Goal: Find specific page/section: Find specific page/section

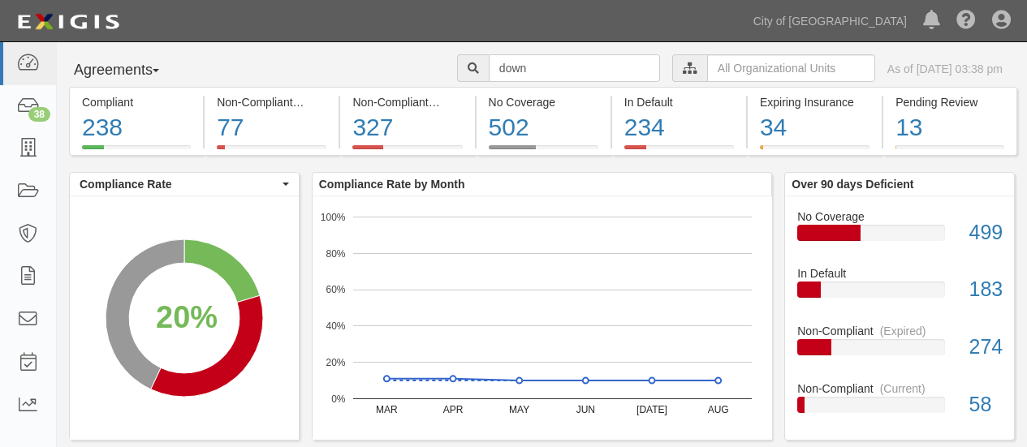
scroll to position [15, 0]
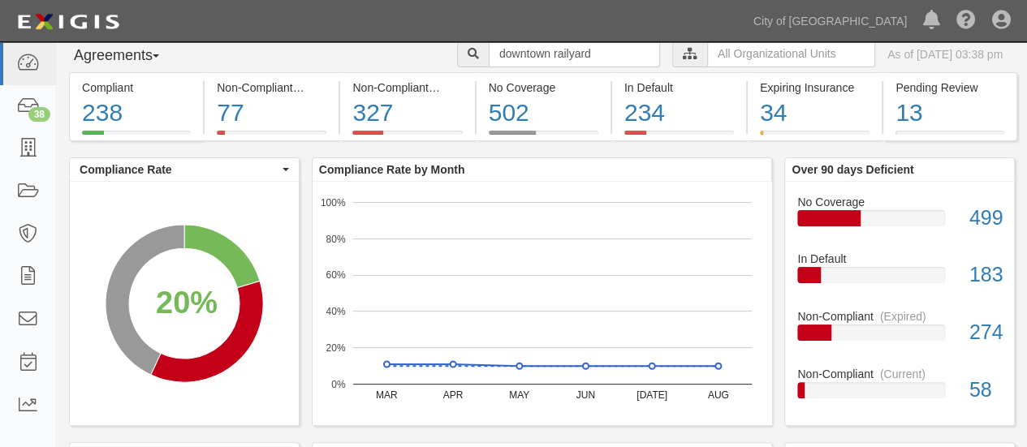
type input "downtown railyard"
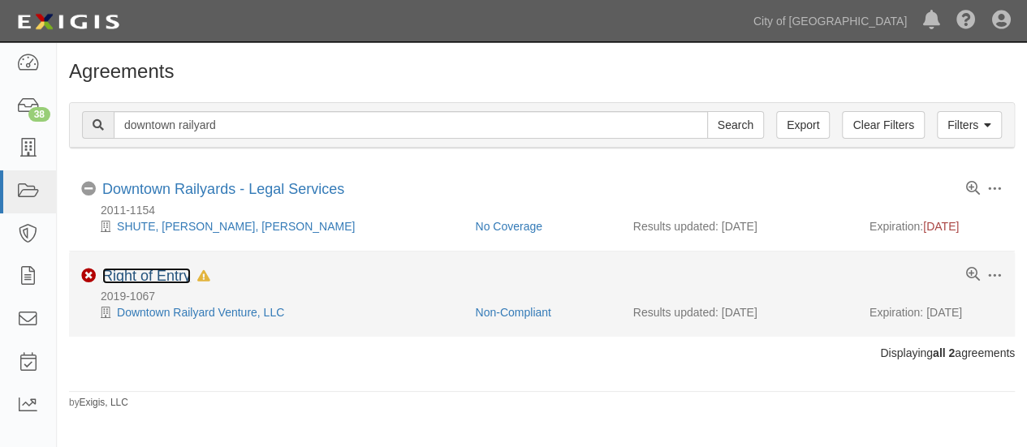
click at [171, 274] on link "Right of Entry" at bounding box center [146, 276] width 89 height 16
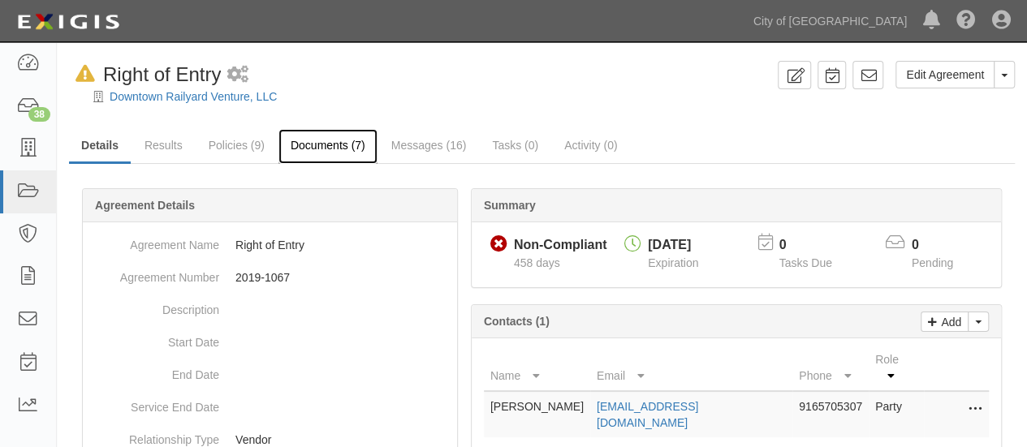
click at [322, 143] on link "Documents (7)" at bounding box center [328, 146] width 99 height 35
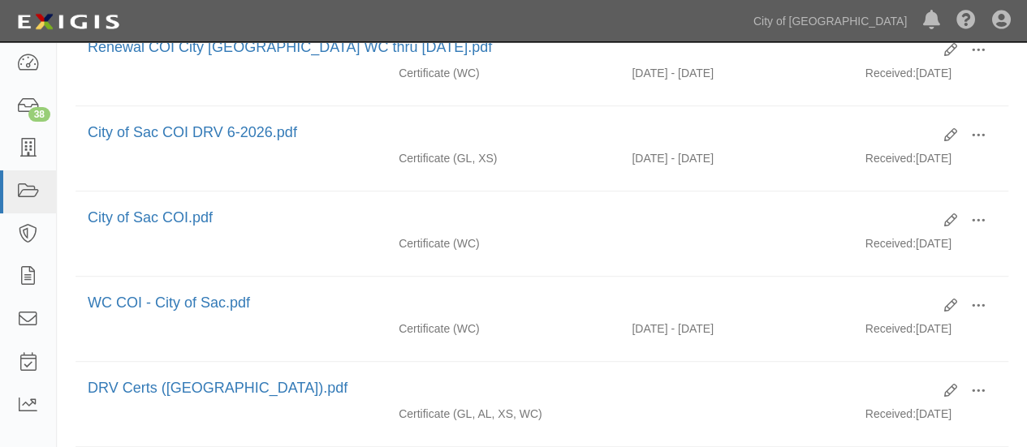
scroll to position [167, 0]
